Goal: Task Accomplishment & Management: Use online tool/utility

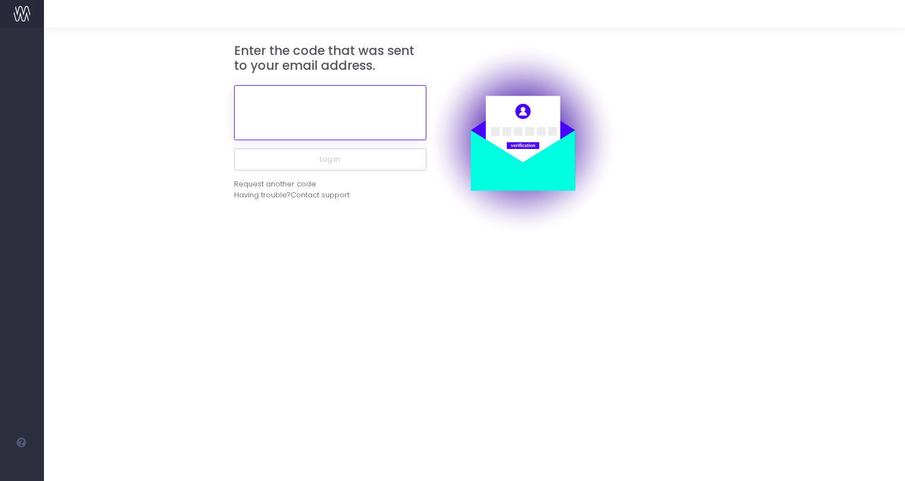
click at [376, 108] on input "text" at bounding box center [330, 112] width 192 height 55
paste input "678915"
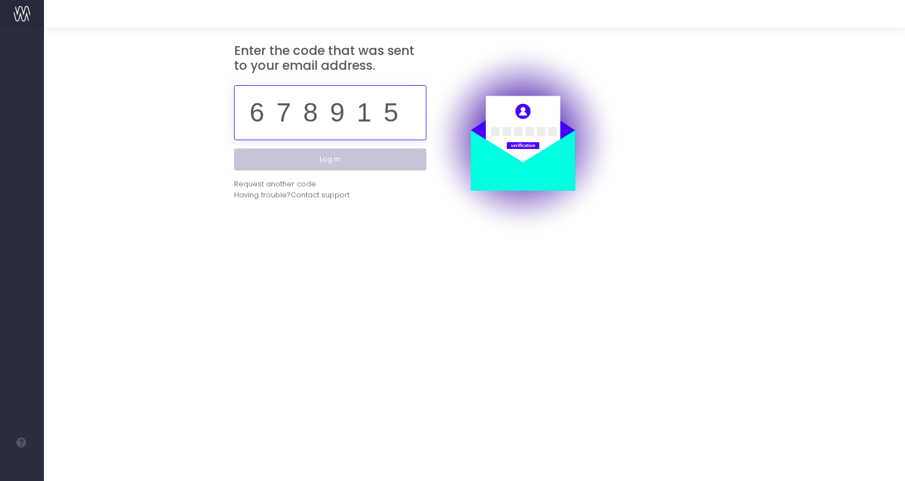
type input "678915"
click at [329, 161] on button "Log in" at bounding box center [330, 159] width 192 height 22
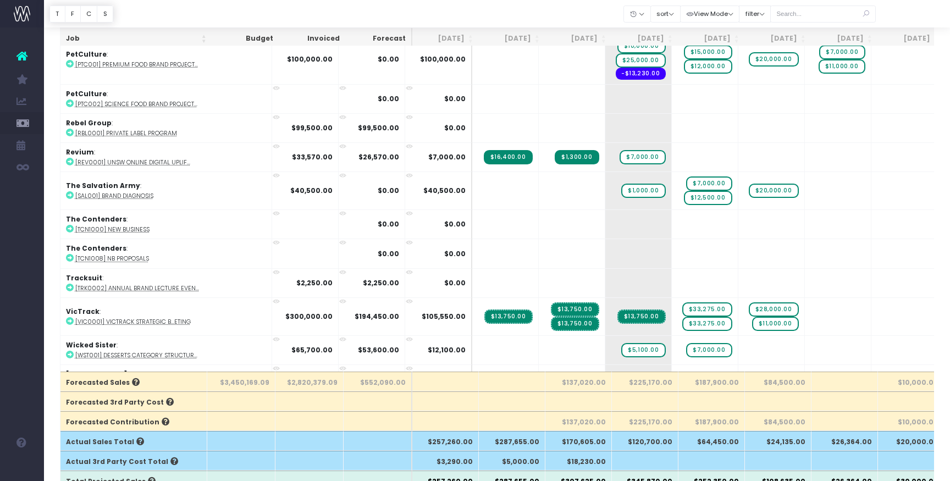
scroll to position [2355, 0]
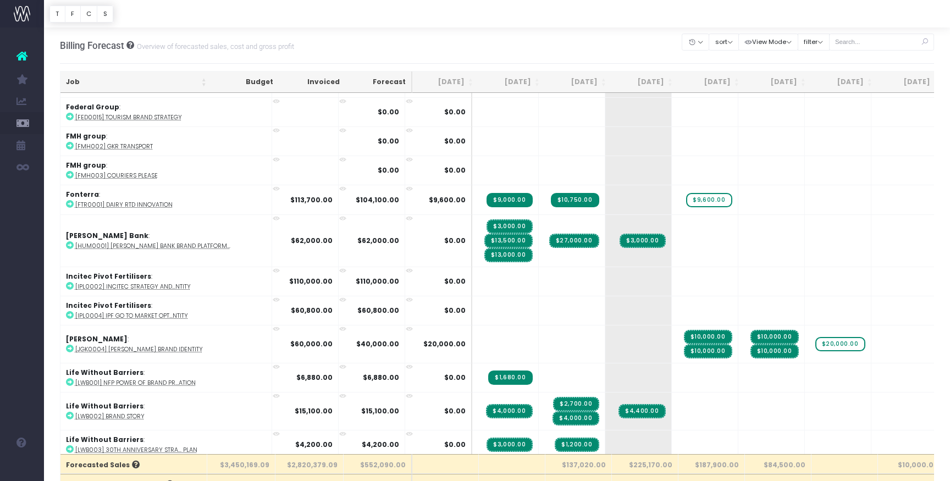
scroll to position [1444, 0]
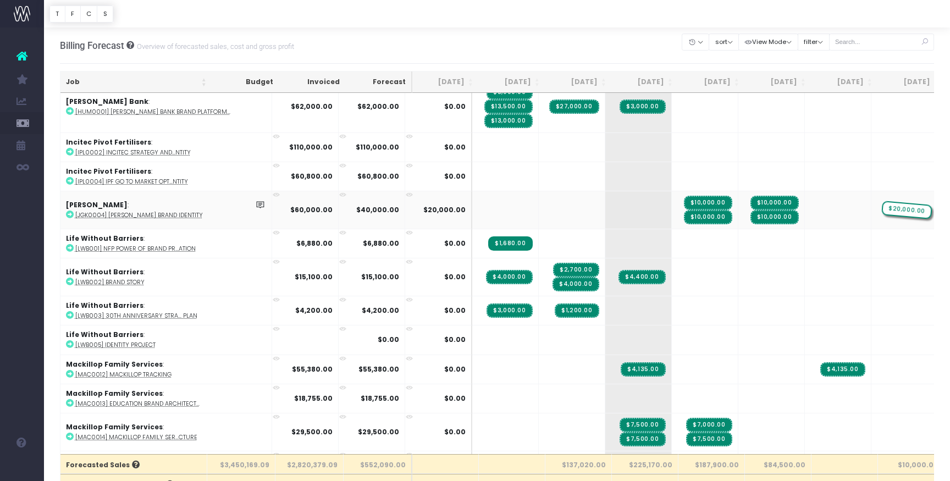
drag, startPoint x: 782, startPoint y: 207, endPoint x: 831, endPoint y: 207, distance: 48.9
drag, startPoint x: 719, startPoint y: 213, endPoint x: 772, endPoint y: 214, distance: 52.2
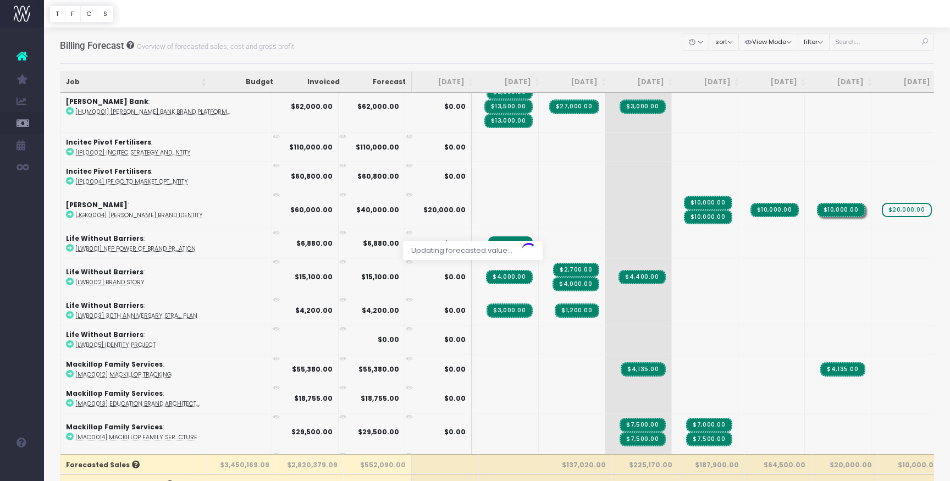
drag, startPoint x: 719, startPoint y: 200, endPoint x: 777, endPoint y: 196, distance: 58.4
click at [777, 196] on div at bounding box center [475, 240] width 950 height 481
drag, startPoint x: 718, startPoint y: 206, endPoint x: 771, endPoint y: 200, distance: 53.1
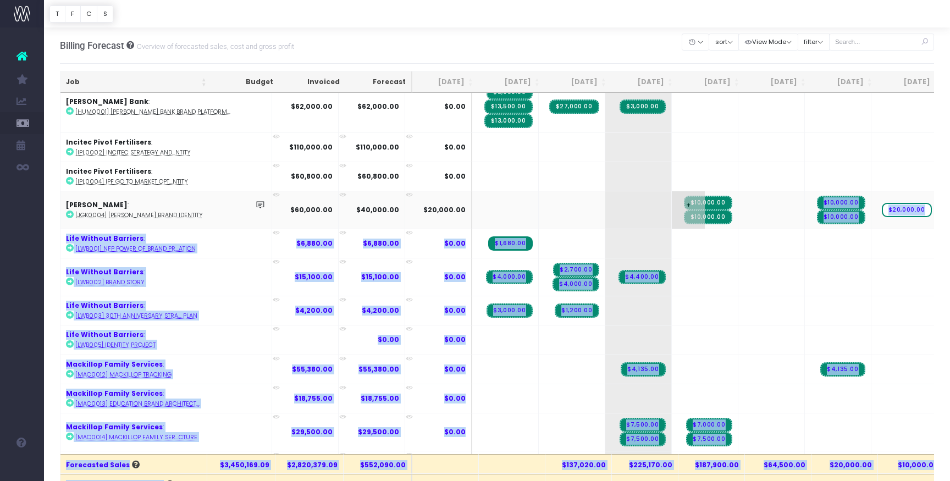
click at [684, 215] on span "$10,000.00" at bounding box center [708, 217] width 48 height 14
drag, startPoint x: 654, startPoint y: 212, endPoint x: 699, endPoint y: 208, distance: 45.8
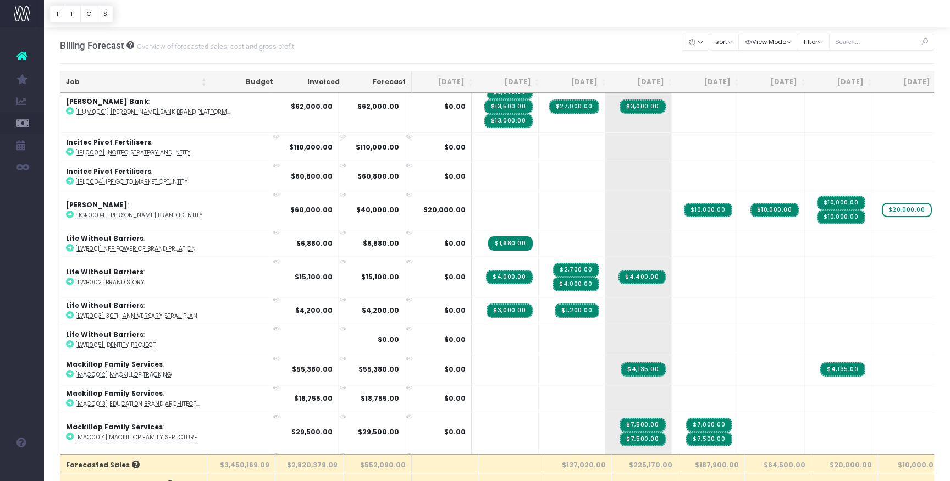
click at [543, 50] on div "Billing Forecast Overview of forecasted sales, cost and gross profit Clear Filt…" at bounding box center [497, 45] width 874 height 36
drag, startPoint x: 655, startPoint y: 207, endPoint x: 708, endPoint y: 203, distance: 52.9
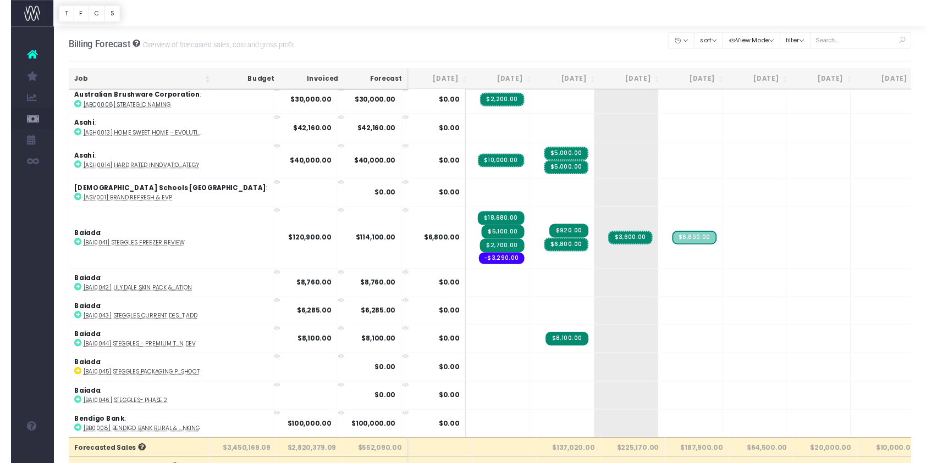
scroll to position [0, 0]
